Goal: Task Accomplishment & Management: Manage account settings

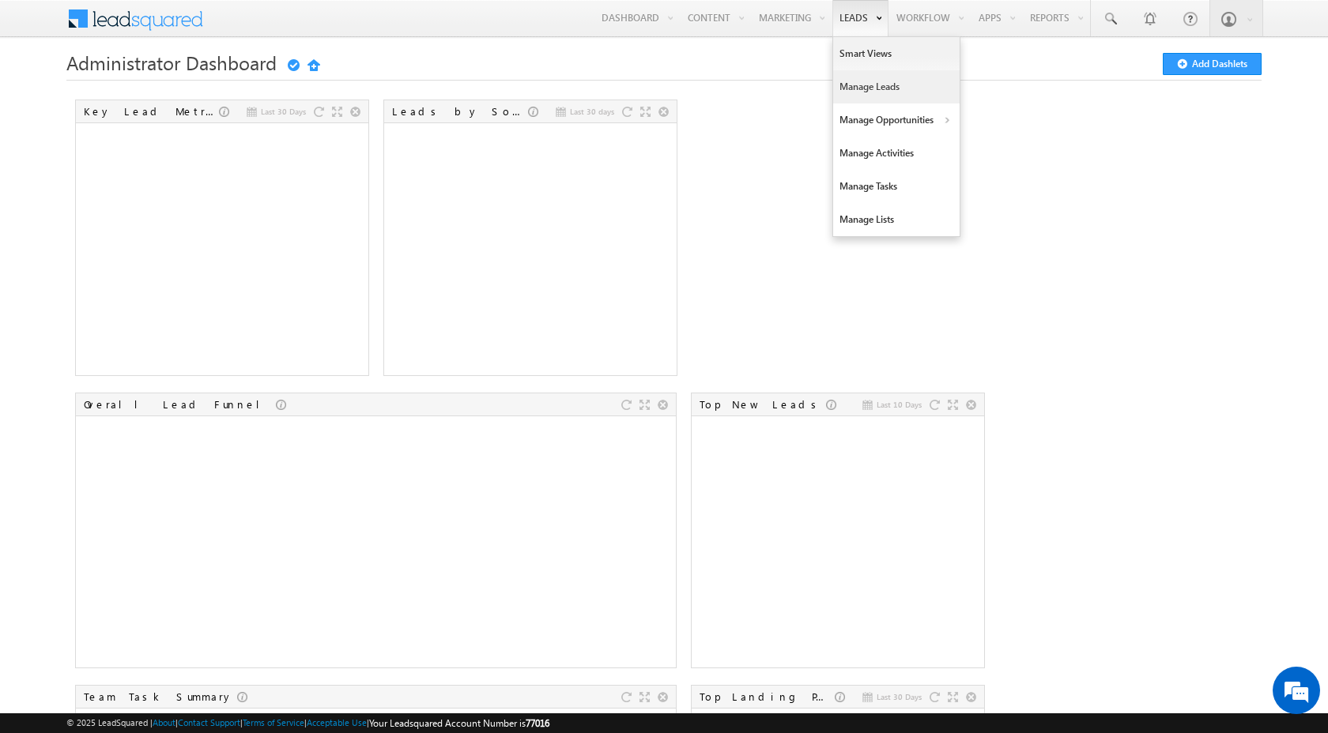
click at [876, 83] on link "Manage Leads" at bounding box center [896, 86] width 126 height 33
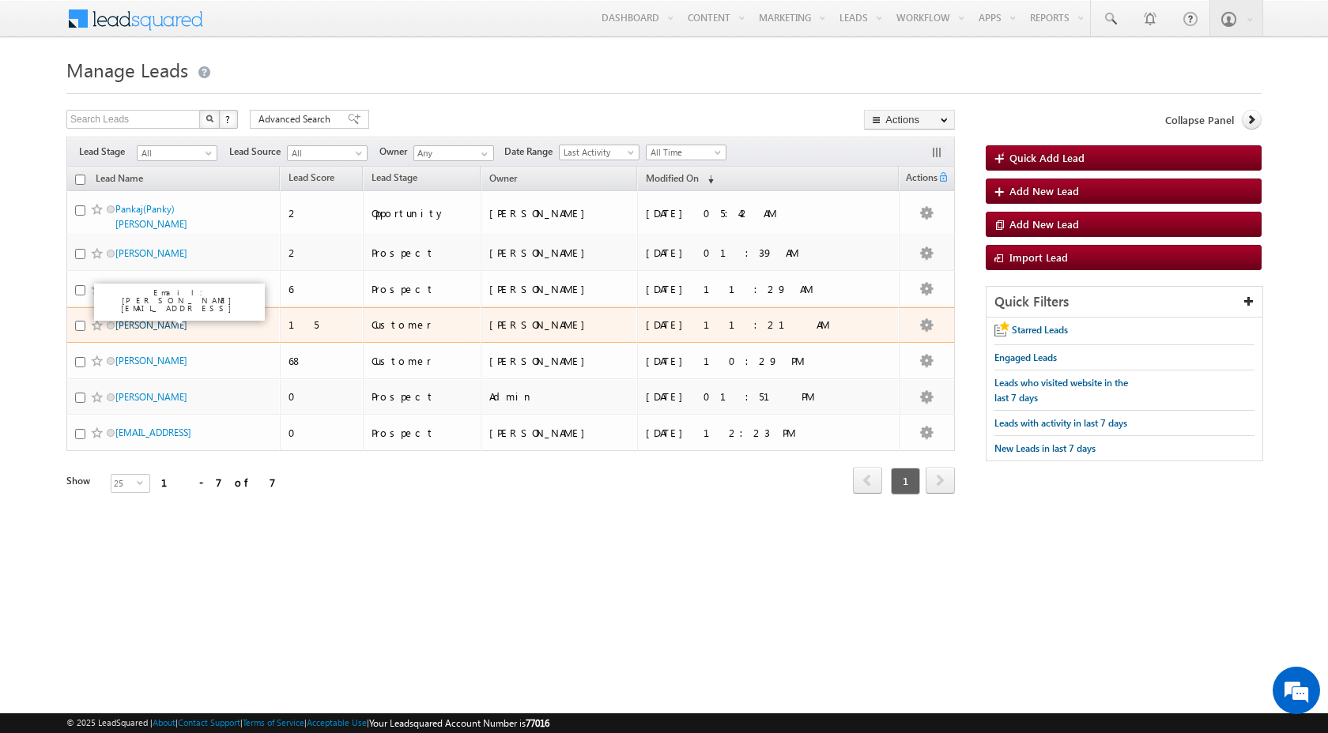
click at [148, 319] on link "[PERSON_NAME]" at bounding box center [151, 325] width 72 height 12
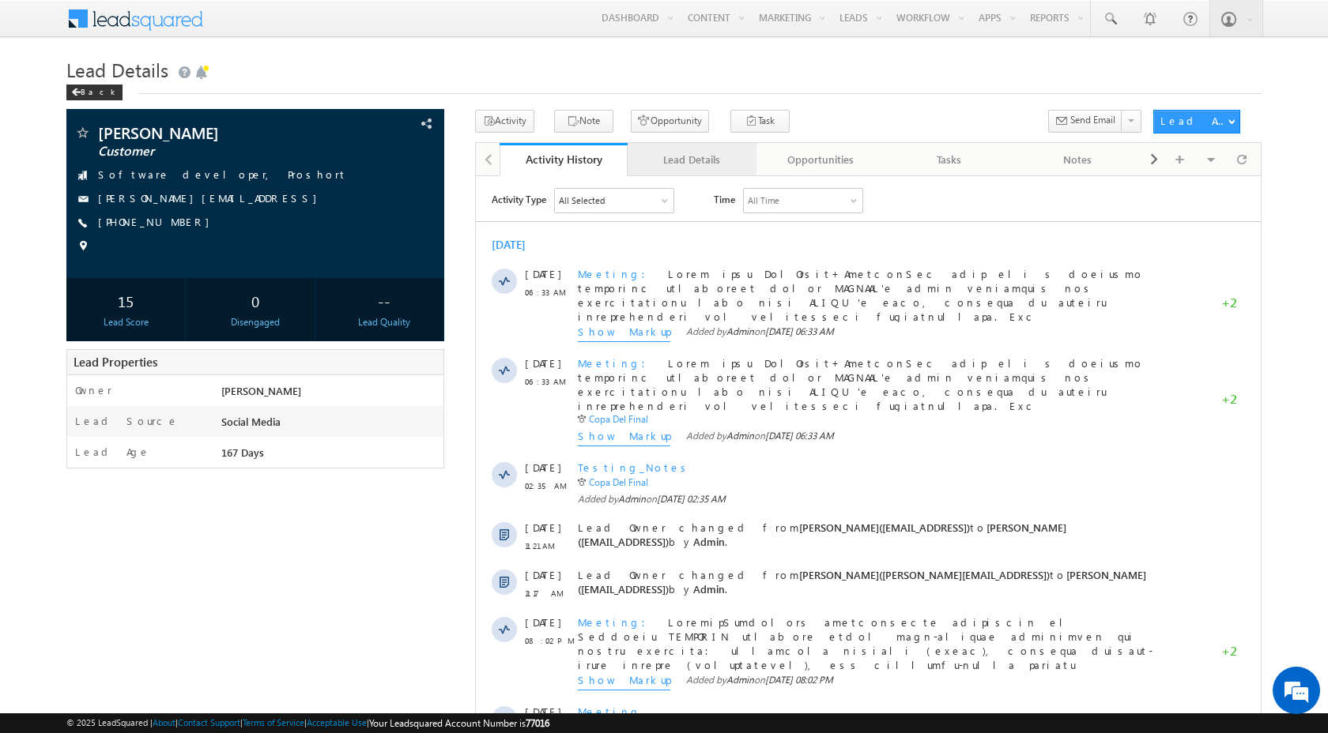
click at [674, 170] on link "Lead Details" at bounding box center [692, 159] width 129 height 33
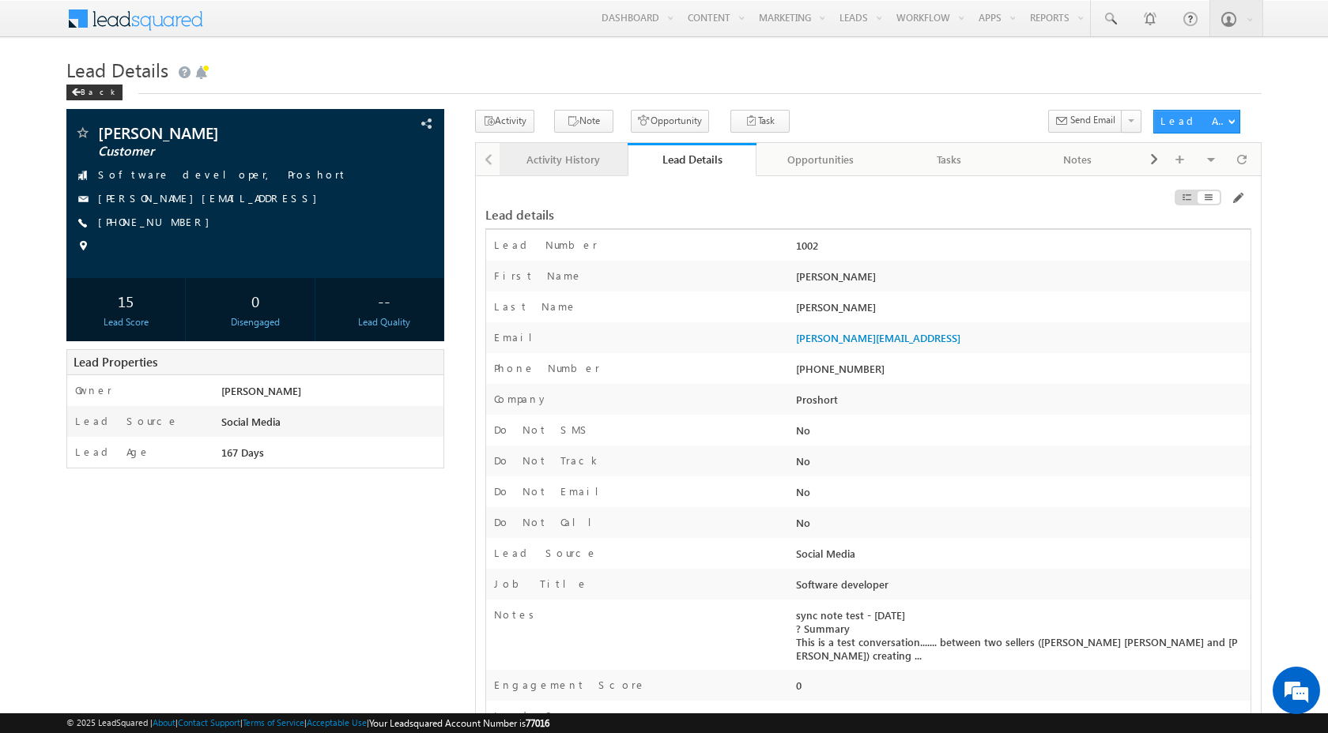
click at [564, 164] on div "Activity History" at bounding box center [563, 159] width 102 height 19
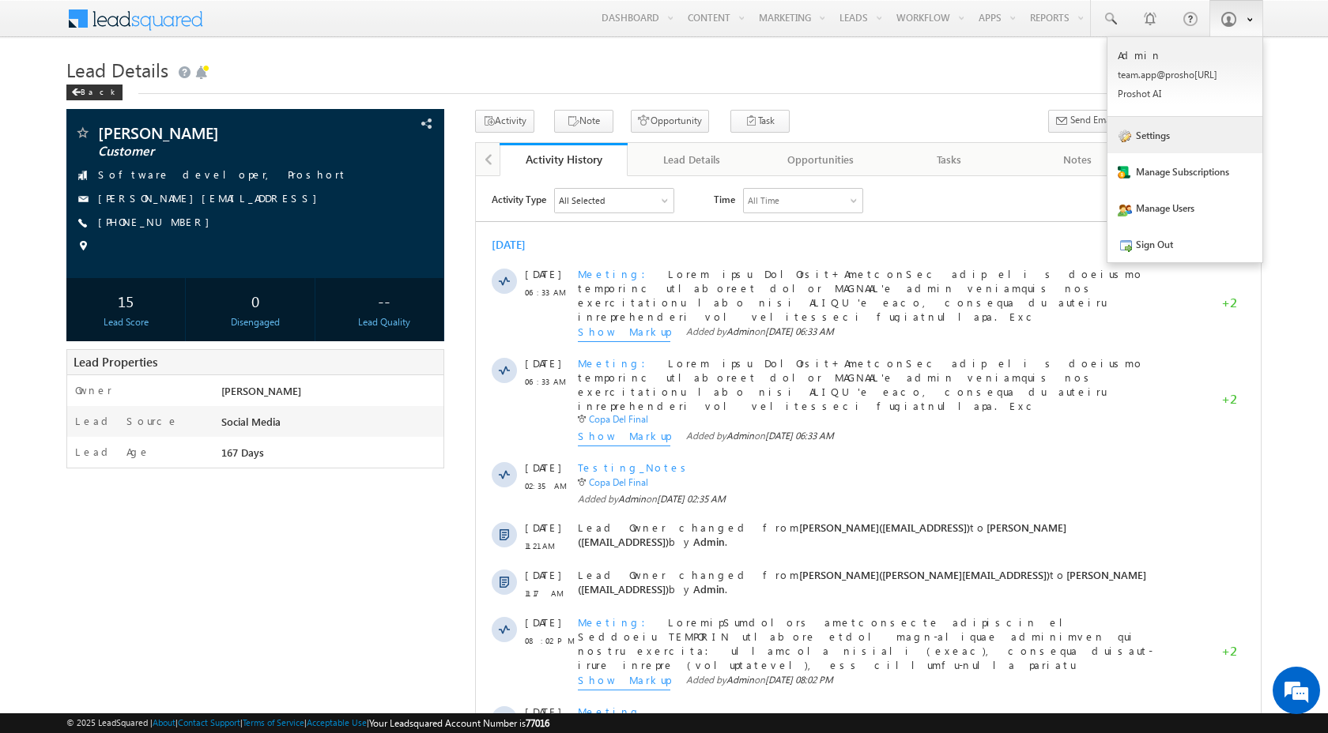
click at [1200, 140] on link "Settings" at bounding box center [1184, 135] width 155 height 36
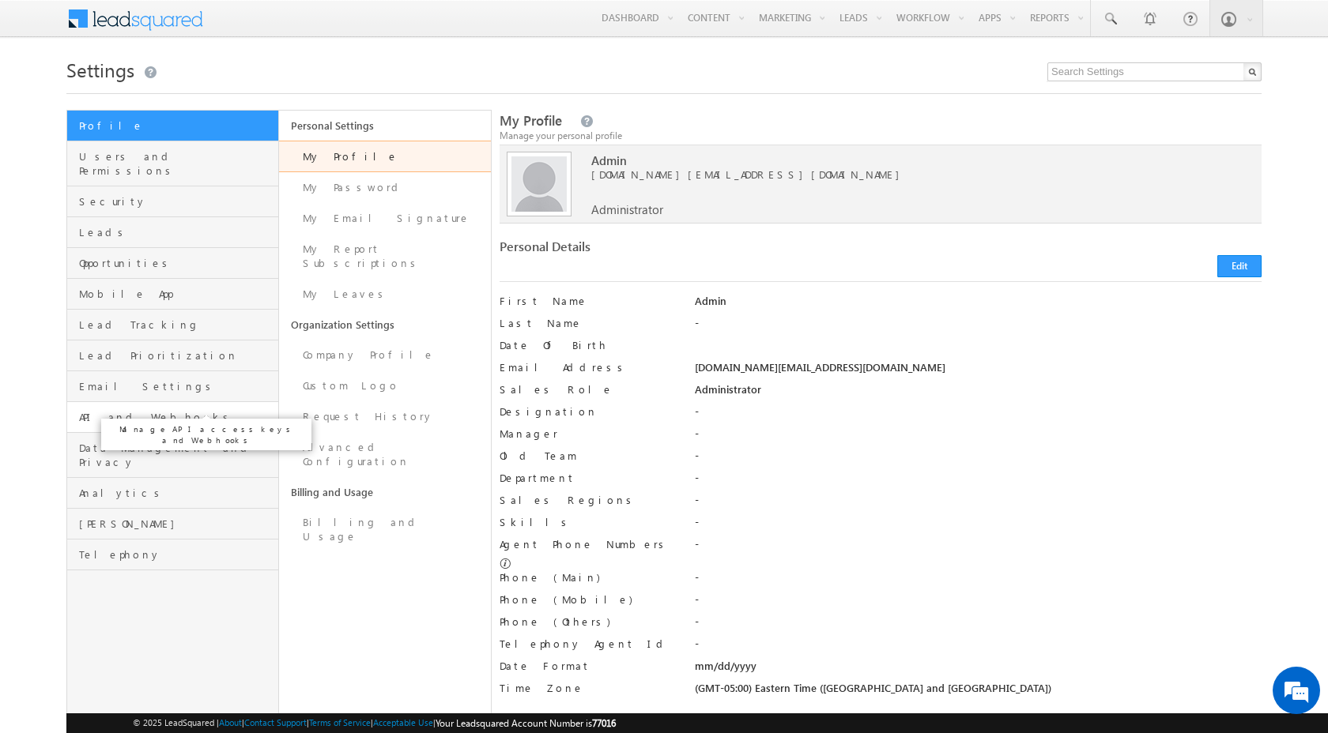
click at [169, 410] on span "API and Webhooks" at bounding box center [176, 417] width 195 height 14
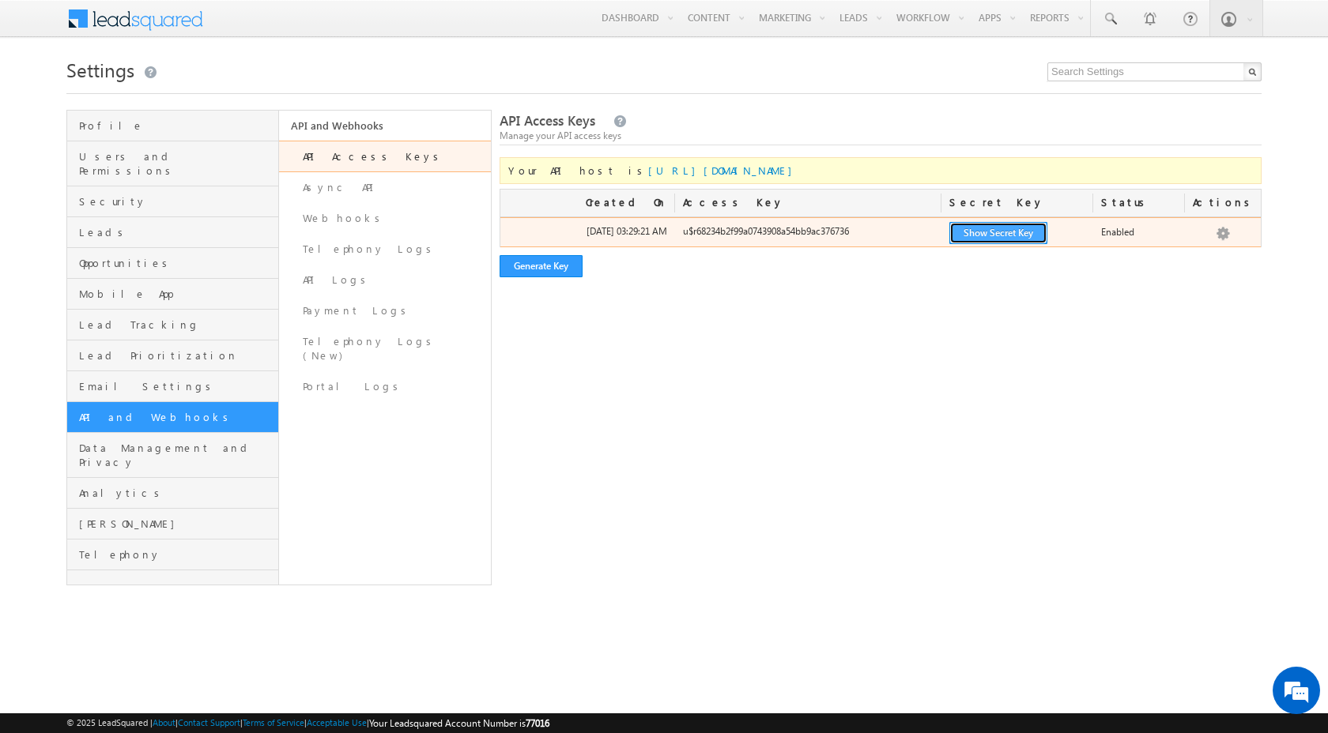
click at [969, 232] on button "Show Secret Key" at bounding box center [998, 233] width 98 height 22
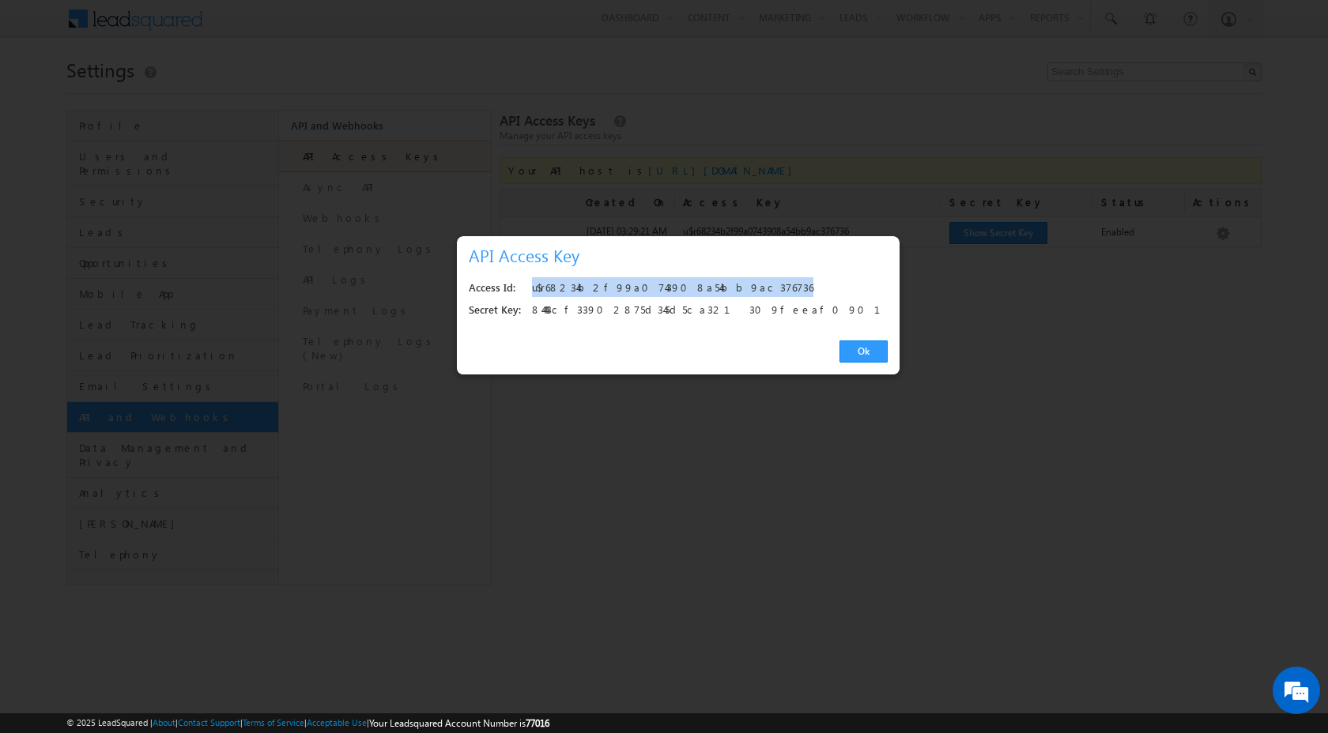
drag, startPoint x: 734, startPoint y: 285, endPoint x: 533, endPoint y: 292, distance: 201.7
click at [532, 292] on div "u$r68234b2f99a0743908a54bb9ac376736" at bounding box center [705, 288] width 347 height 22
copy div "u$r68234b2f99a0743908a54bb9ac376736"
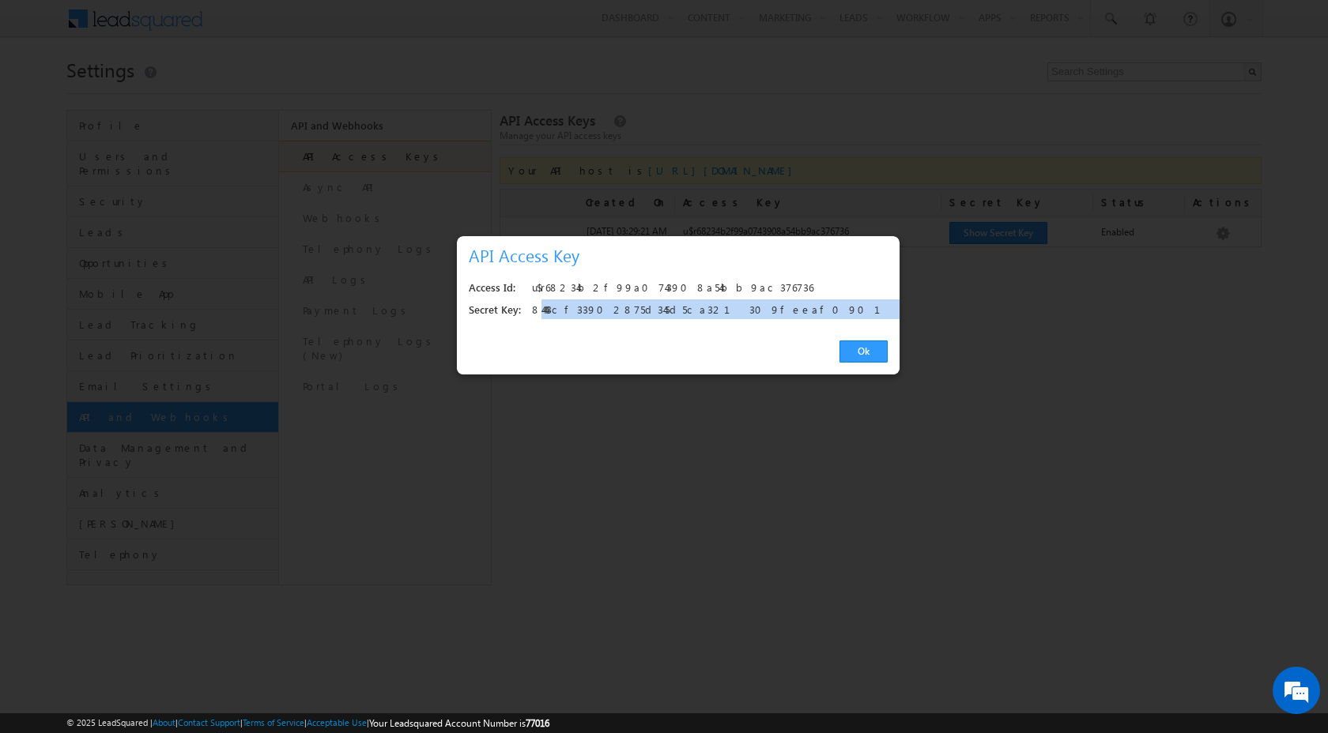
drag, startPoint x: 749, startPoint y: 310, endPoint x: 534, endPoint y: 314, distance: 215.0
click at [534, 314] on div "84443cf33902875d345d5ca321309feeaf090121" at bounding box center [705, 311] width 347 height 22
copy div "84443cf33902875d345d5ca321309feeaf090121"
click at [847, 353] on link "Ok" at bounding box center [863, 352] width 48 height 22
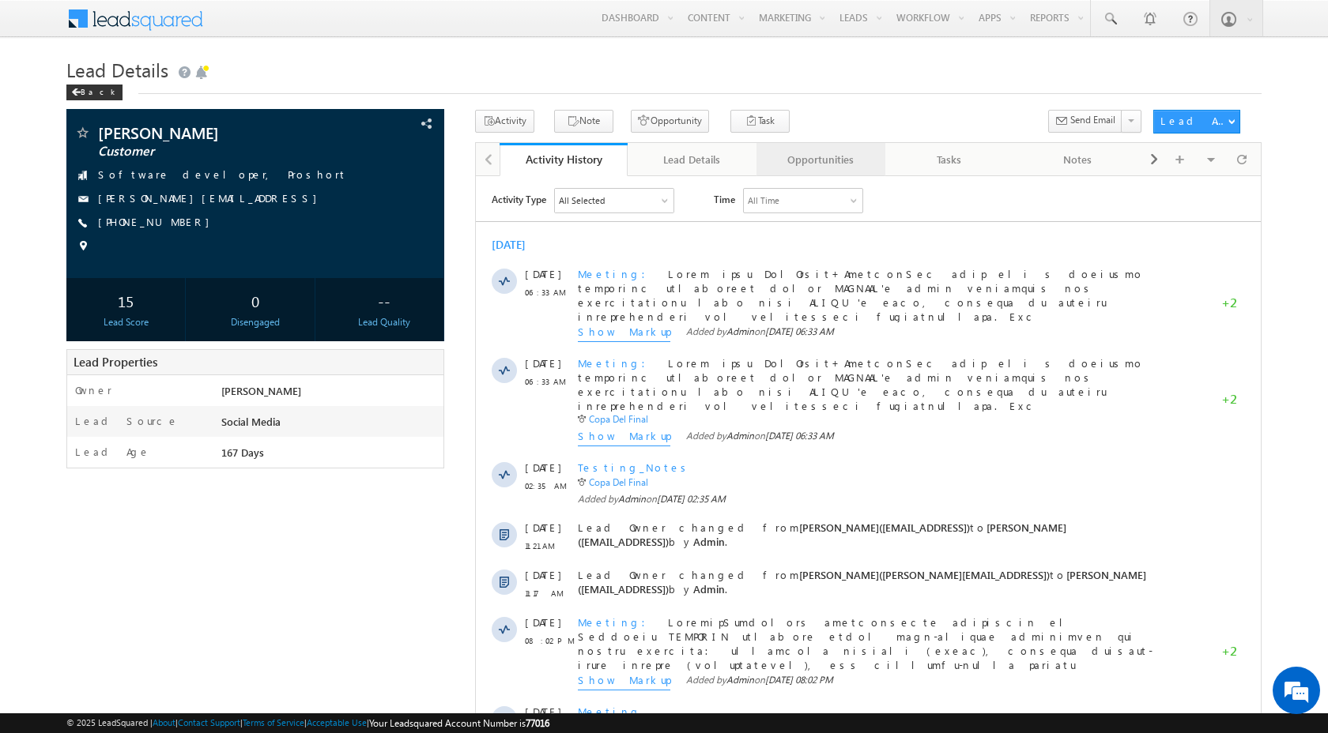
click at [794, 149] on link "Opportunities" at bounding box center [820, 159] width 129 height 33
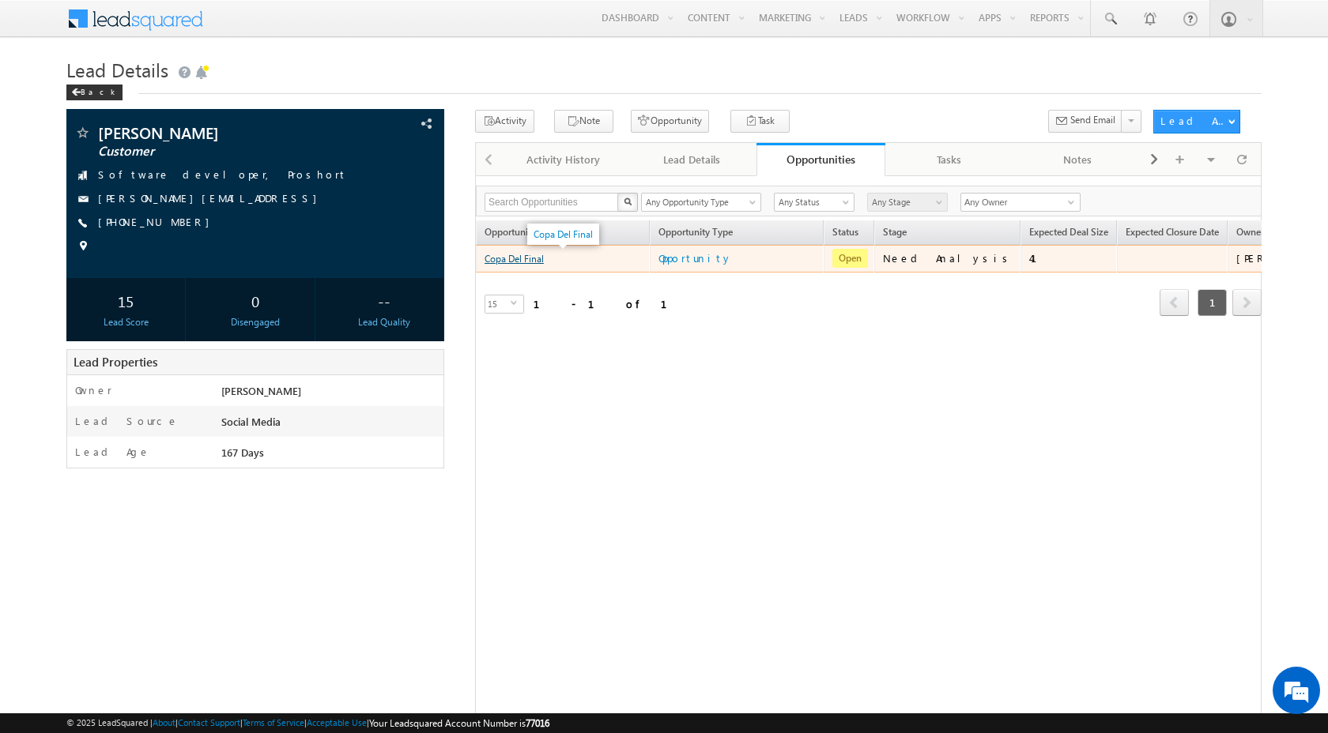
click at [537, 258] on link "Copa Del Final" at bounding box center [513, 259] width 59 height 12
